Goal: Task Accomplishment & Management: Use online tool/utility

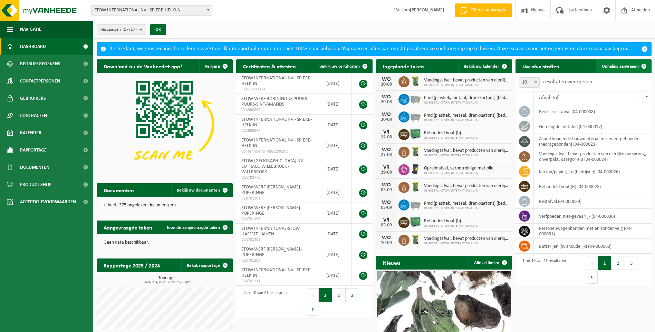
click at [623, 65] on span "Ophaling aanvragen" at bounding box center [620, 66] width 37 height 4
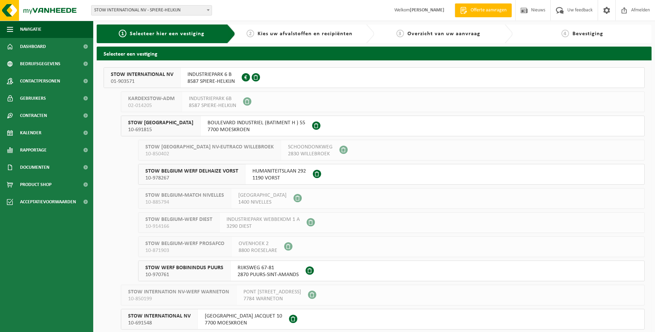
click at [137, 77] on span "STOW INTERNATIONAL NV" at bounding box center [142, 74] width 62 height 7
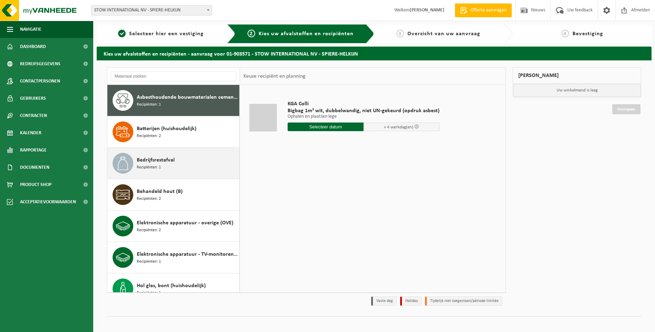
click at [152, 171] on div "Bedrijfsrestafval Recipiënten: 1" at bounding box center [187, 163] width 101 height 21
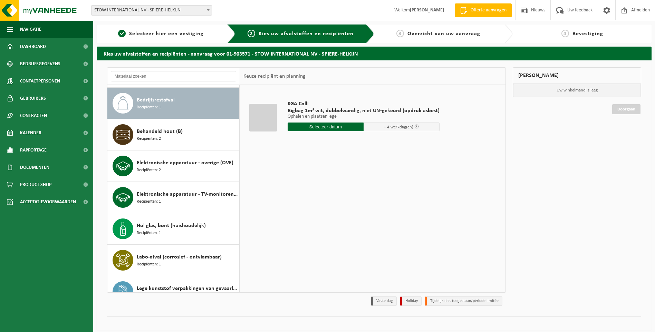
scroll to position [63, 0]
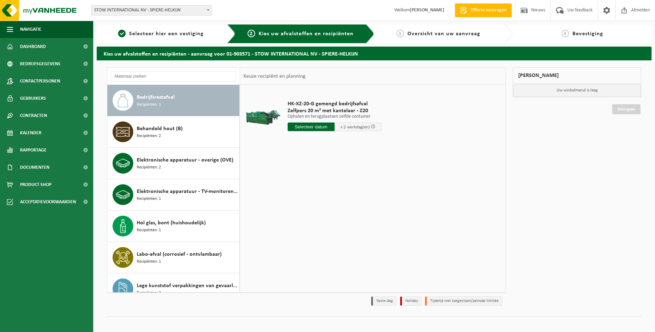
click at [308, 124] on input "text" at bounding box center [311, 127] width 47 height 9
click at [309, 200] on div "19" at bounding box center [306, 199] width 12 height 11
type input "Van 2025-08-19"
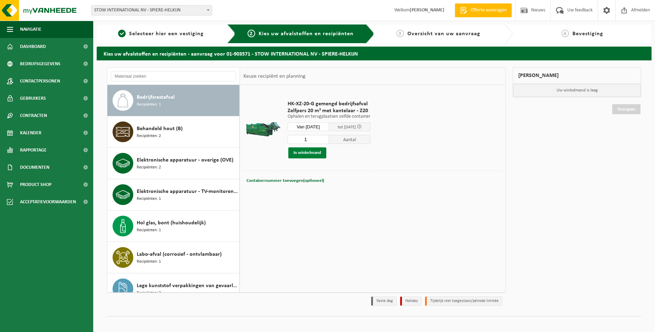
click at [313, 151] on button "In winkelmand" at bounding box center [307, 152] width 38 height 11
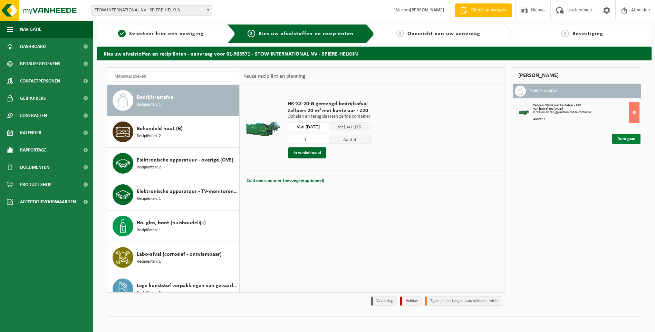
click at [628, 138] on link "Doorgaan" at bounding box center [626, 139] width 28 height 10
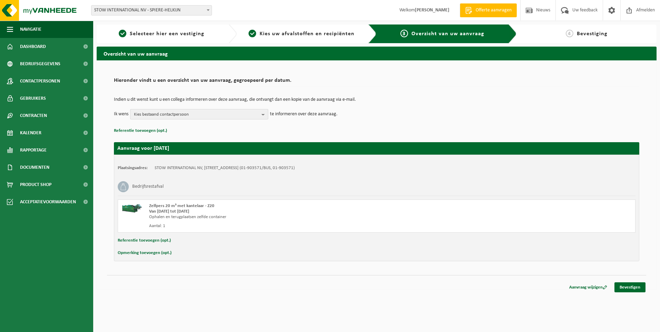
click at [265, 113] on b "button" at bounding box center [265, 114] width 6 height 10
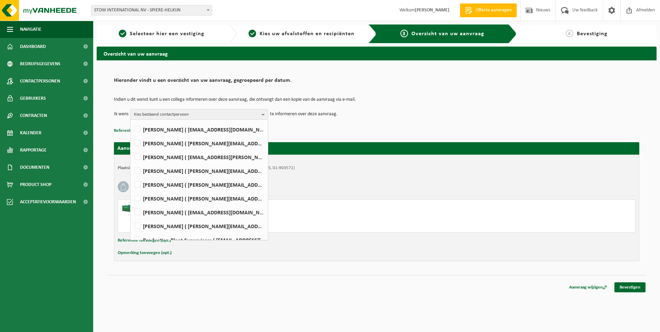
scroll to position [104, 0]
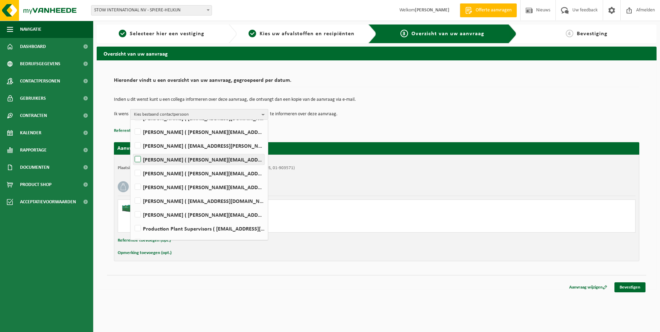
click at [139, 159] on label "Philippe Grabarczyk ( philippe.grabarczyk@stow-group.com )" at bounding box center [198, 159] width 131 height 10
click at [132, 151] on input "Philippe Grabarczyk ( philippe.grabarczyk@stow-group.com )" at bounding box center [132, 151] width 0 height 0
checkbox input "true"
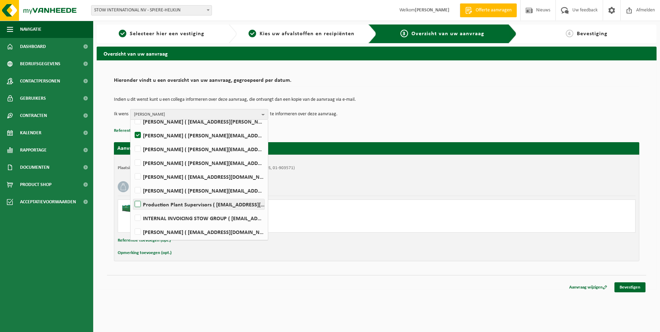
scroll to position [138, 0]
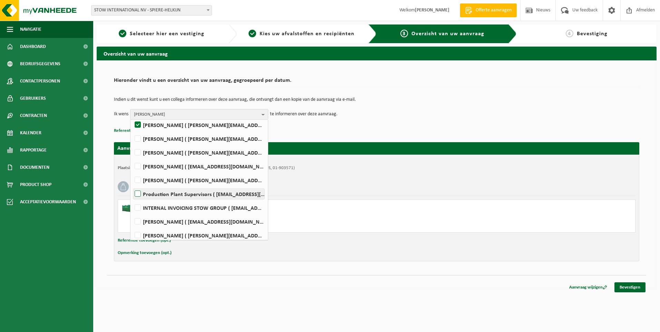
click at [137, 196] on label "Production Plant Supervisors ( plantsupervisors@stow-group.com )" at bounding box center [198, 194] width 131 height 10
click at [132, 185] on input "Production Plant Supervisors ( plantsupervisors@stow-group.com )" at bounding box center [132, 185] width 0 height 0
checkbox input "true"
click at [409, 114] on td "Ik wens Philippe Grabarczyk, Production Plant Supervisors Alles selecteren Alle…" at bounding box center [376, 114] width 525 height 10
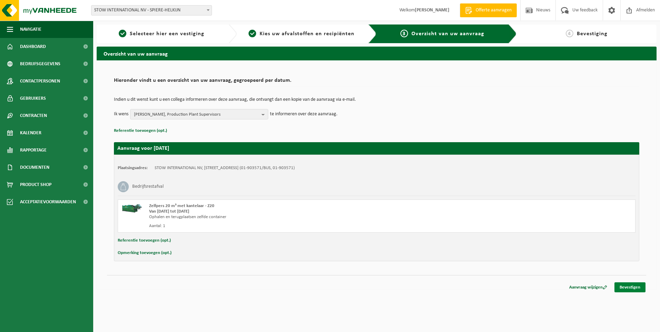
click at [635, 286] on link "Bevestigen" at bounding box center [630, 287] width 31 height 10
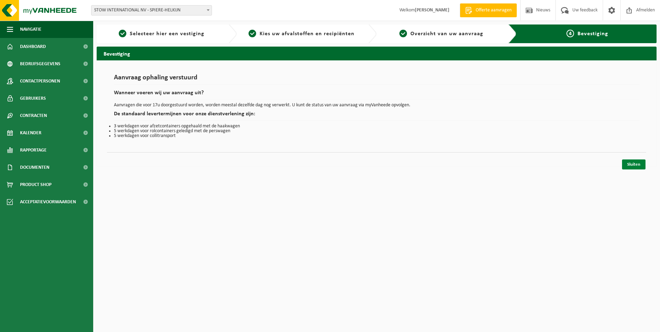
click at [634, 164] on link "Sluiten" at bounding box center [633, 164] width 23 height 10
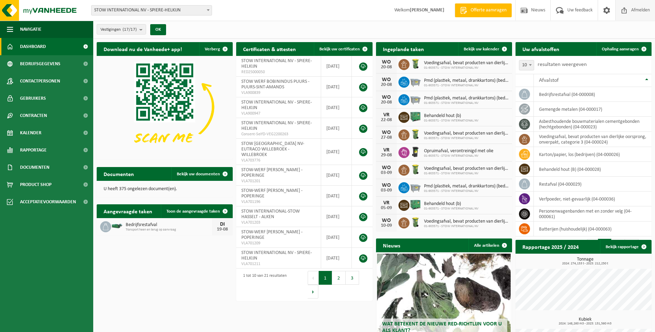
click at [629, 10] on span "Afmelden" at bounding box center [640, 10] width 22 height 20
